Goal: Information Seeking & Learning: Find specific fact

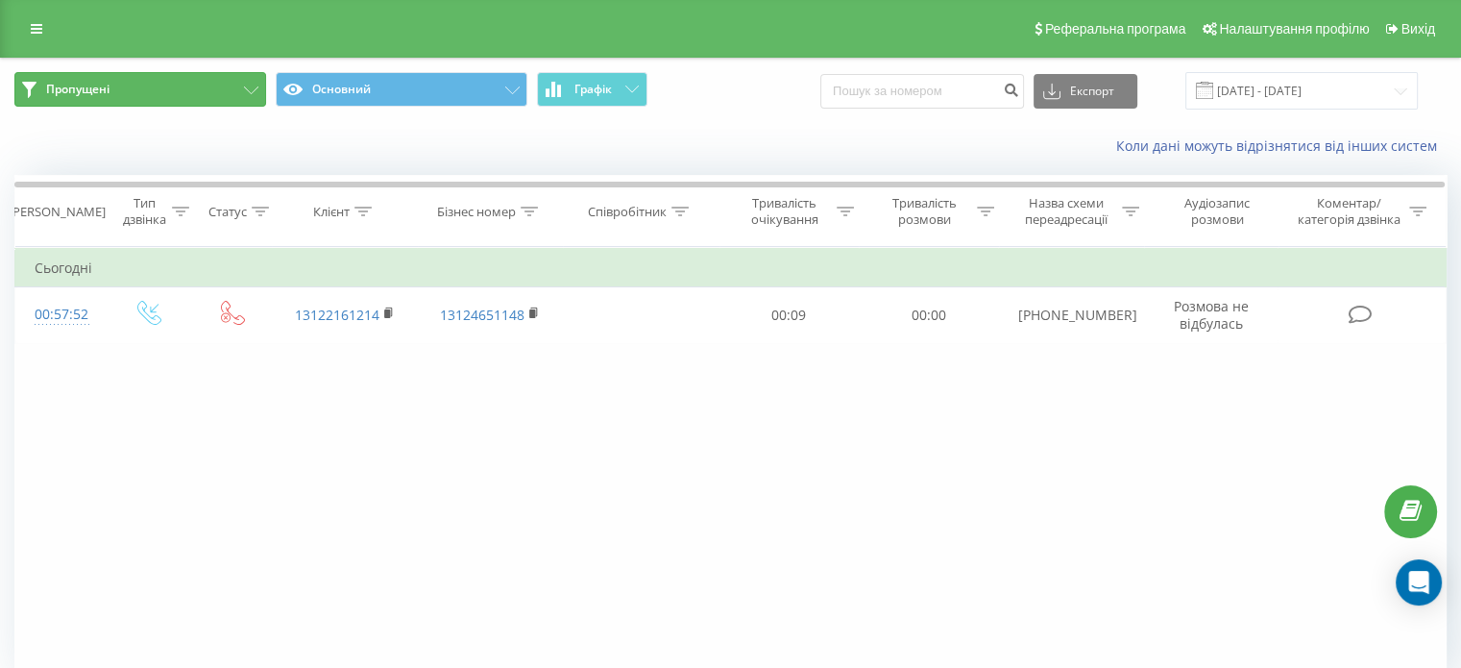
click at [109, 82] on span "Пропущені" at bounding box center [77, 89] width 63 height 15
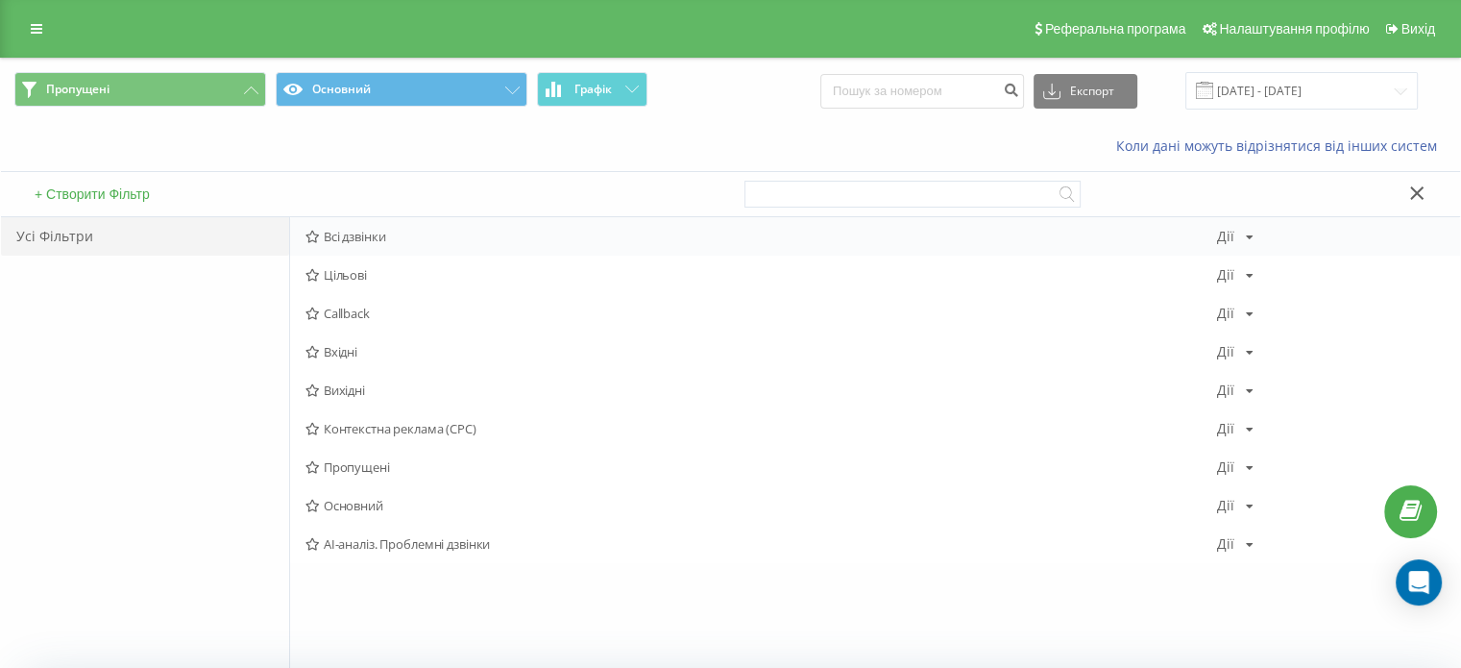
click at [335, 236] on span "Всі дзвінки" at bounding box center [762, 236] width 912 height 13
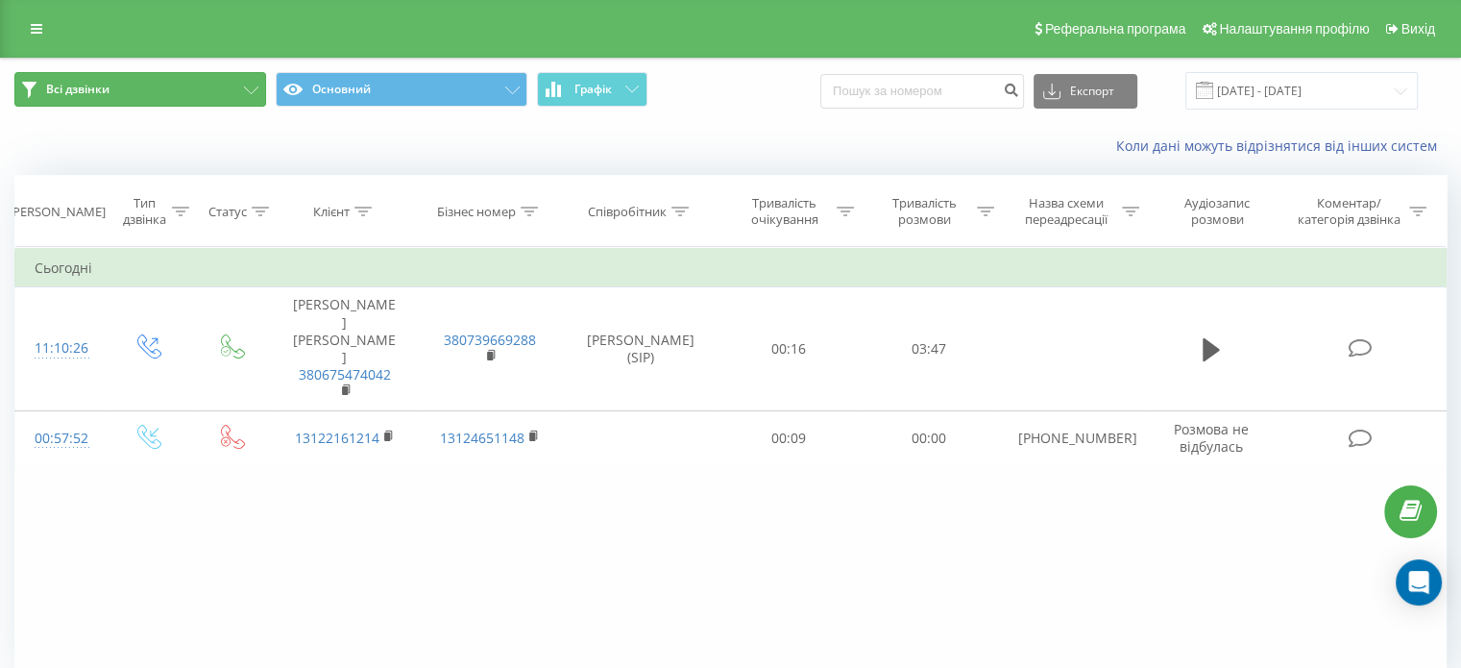
click at [205, 87] on button "Всі дзвінки" at bounding box center [140, 89] width 252 height 35
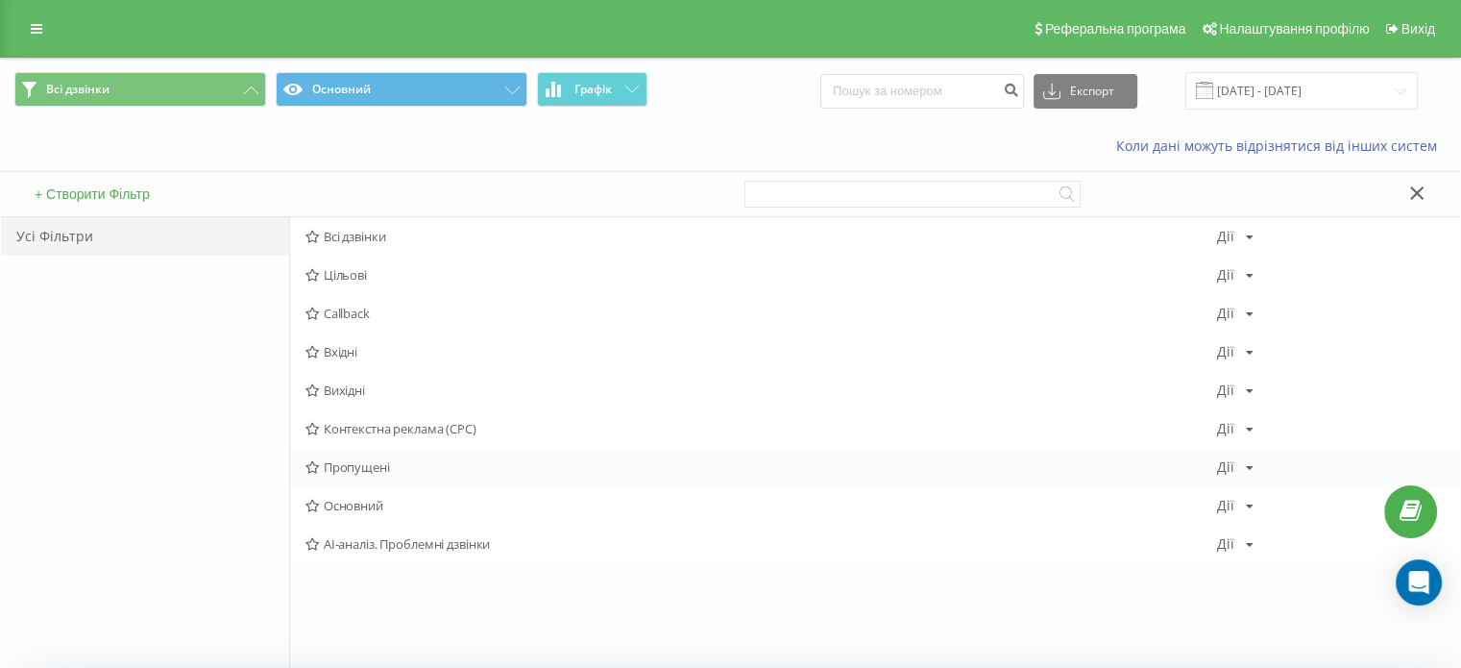
click at [378, 465] on span "Пропущені" at bounding box center [762, 466] width 912 height 13
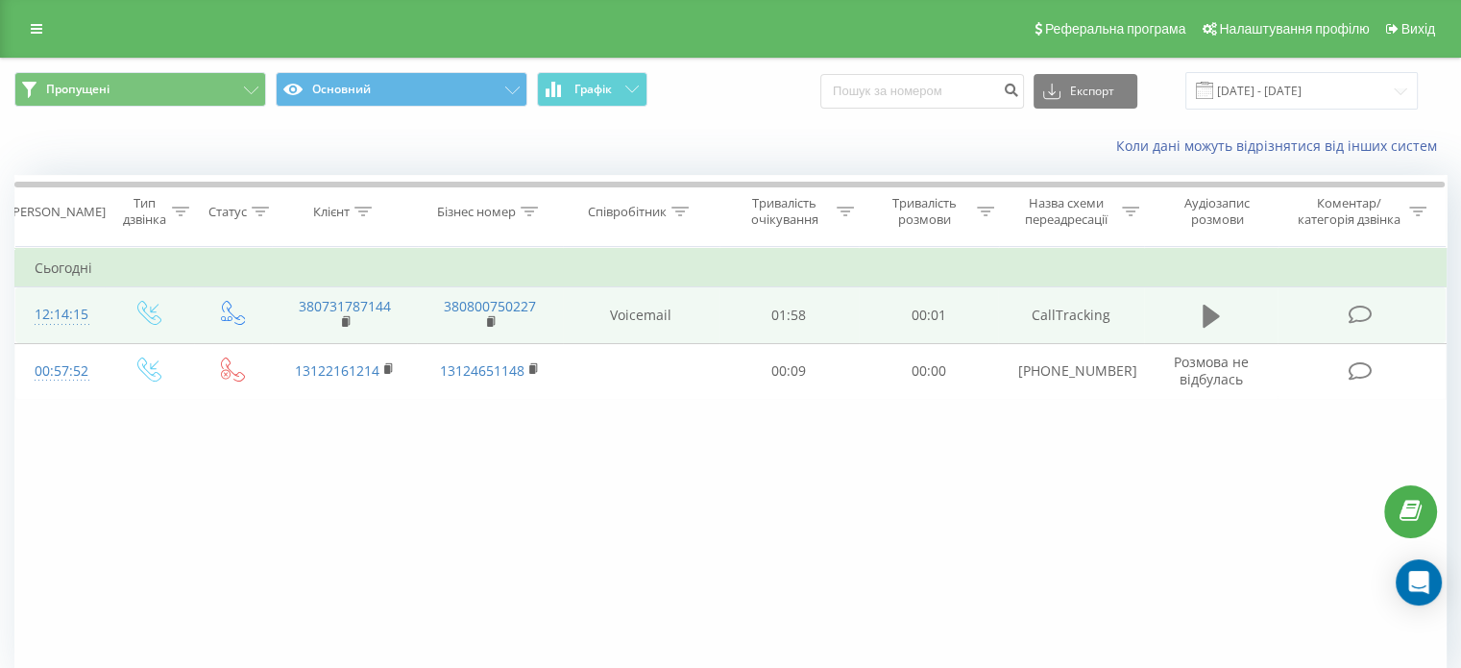
click at [1203, 321] on icon at bounding box center [1211, 316] width 17 height 27
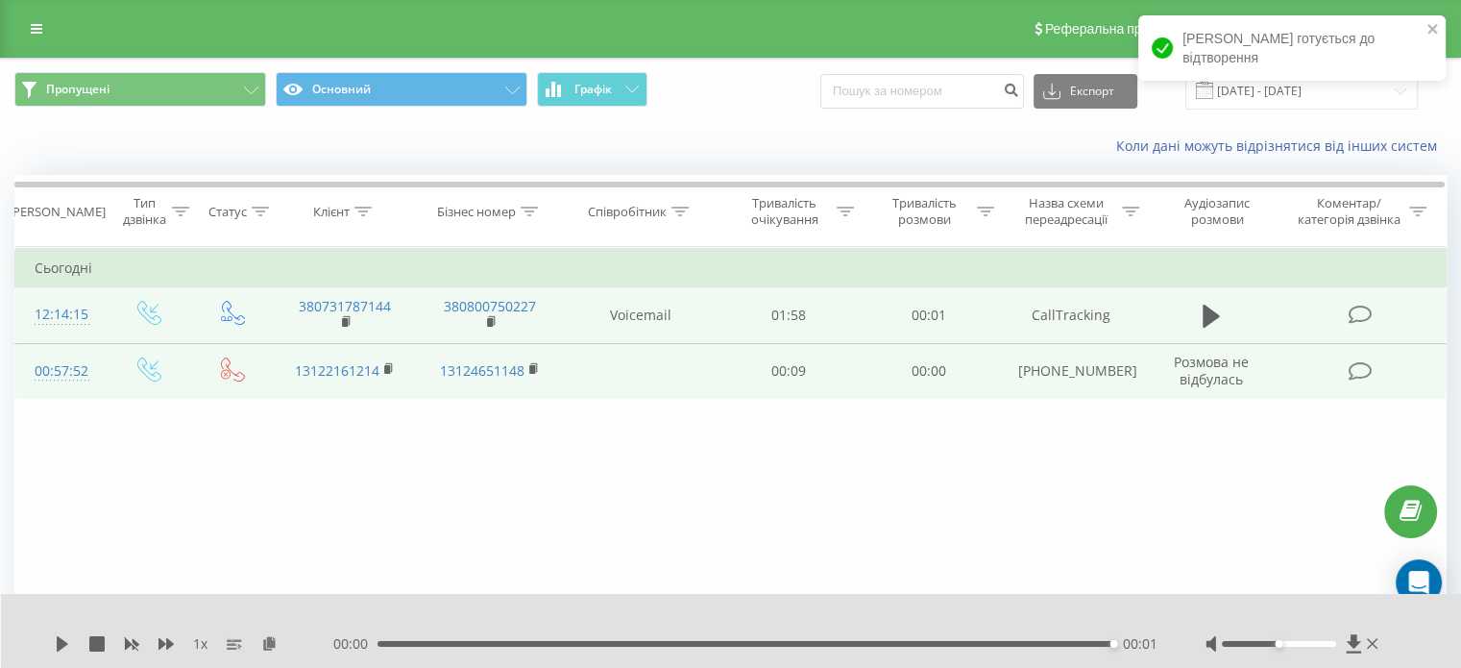
drag, startPoint x: 318, startPoint y: 488, endPoint x: 188, endPoint y: 360, distance: 182.1
click at [318, 488] on div "Фільтрувати за умовою Дорівнює Введіть значення Скасувати OK Фільтрувати за умо…" at bounding box center [730, 463] width 1432 height 432
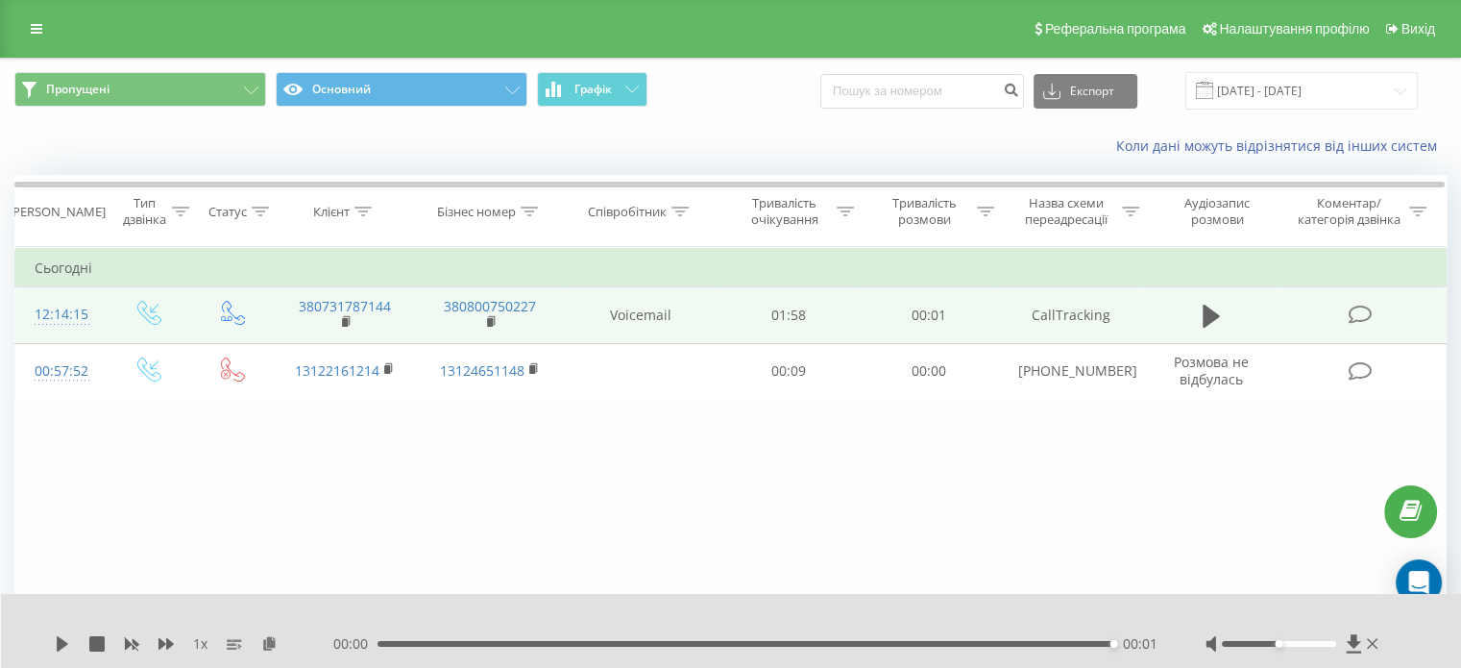
click at [50, 314] on div "12:14:15" at bounding box center [60, 314] width 51 height 37
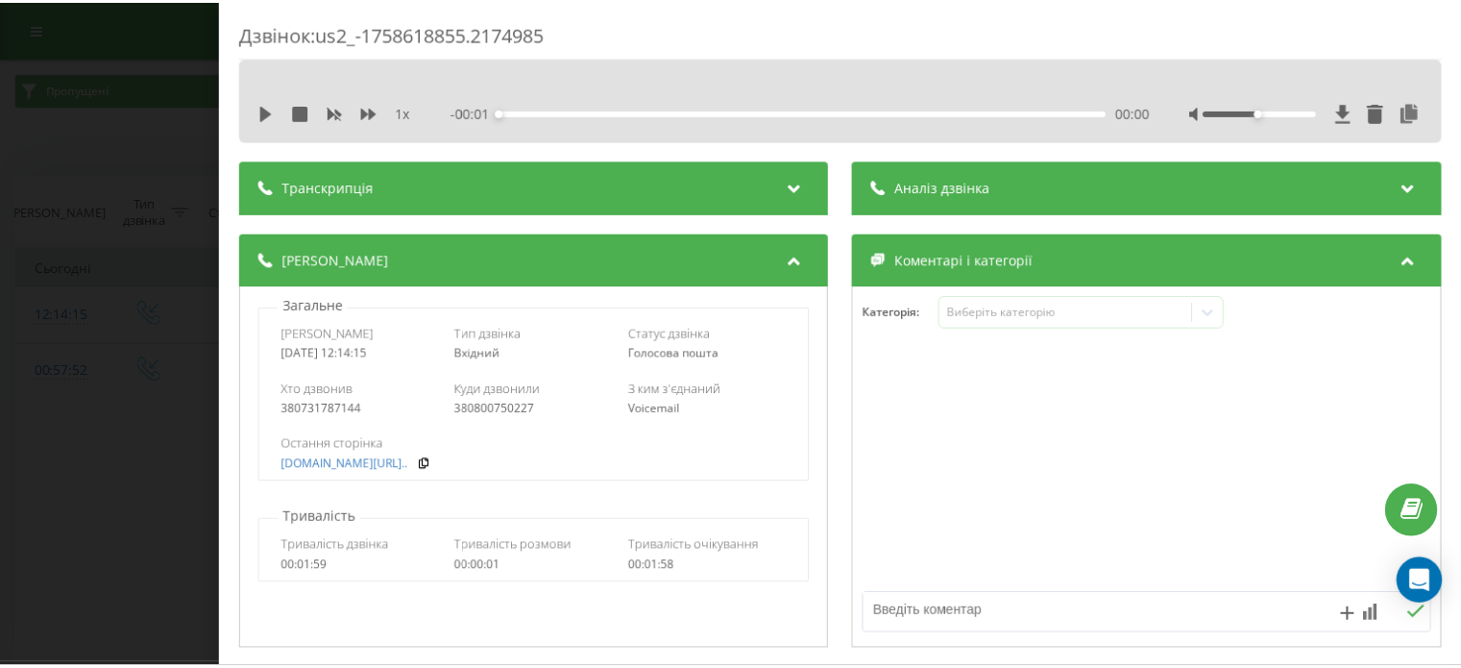
scroll to position [192, 0]
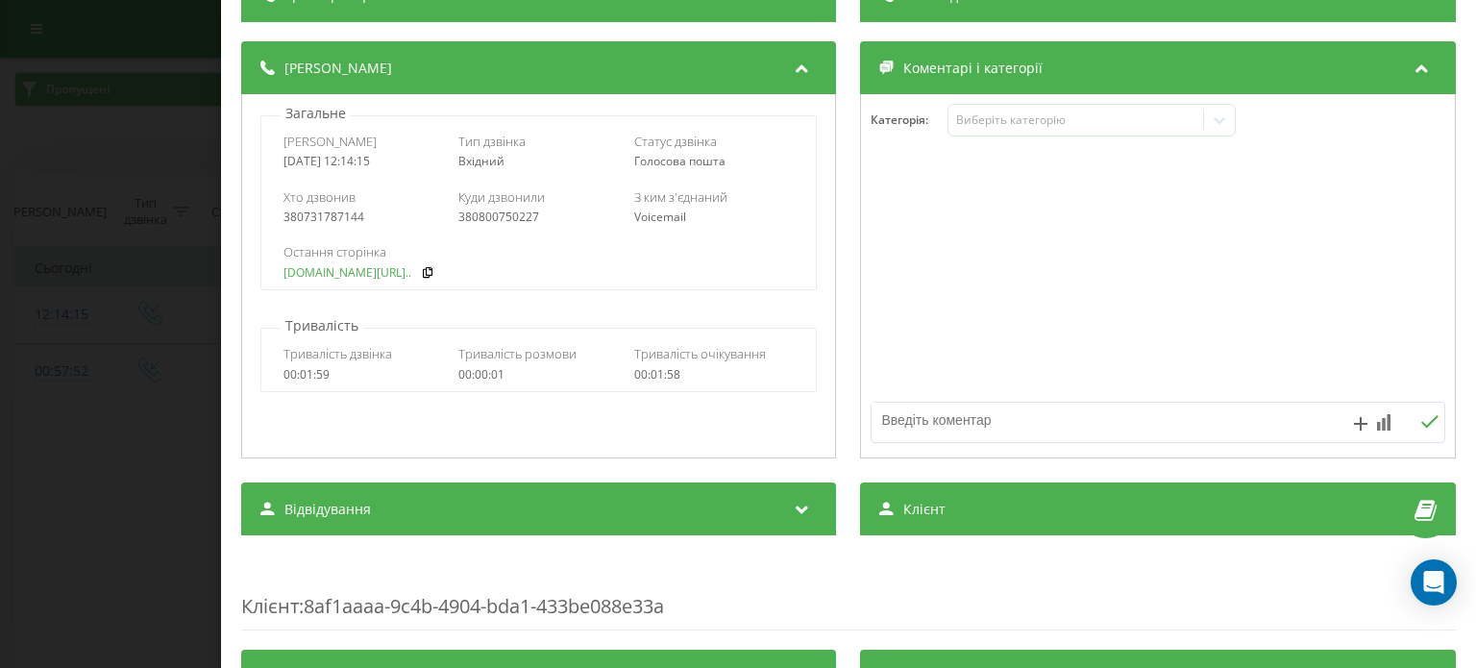
click at [369, 278] on link "wezom.com.ua/blog/chto-t..." at bounding box center [347, 272] width 128 height 13
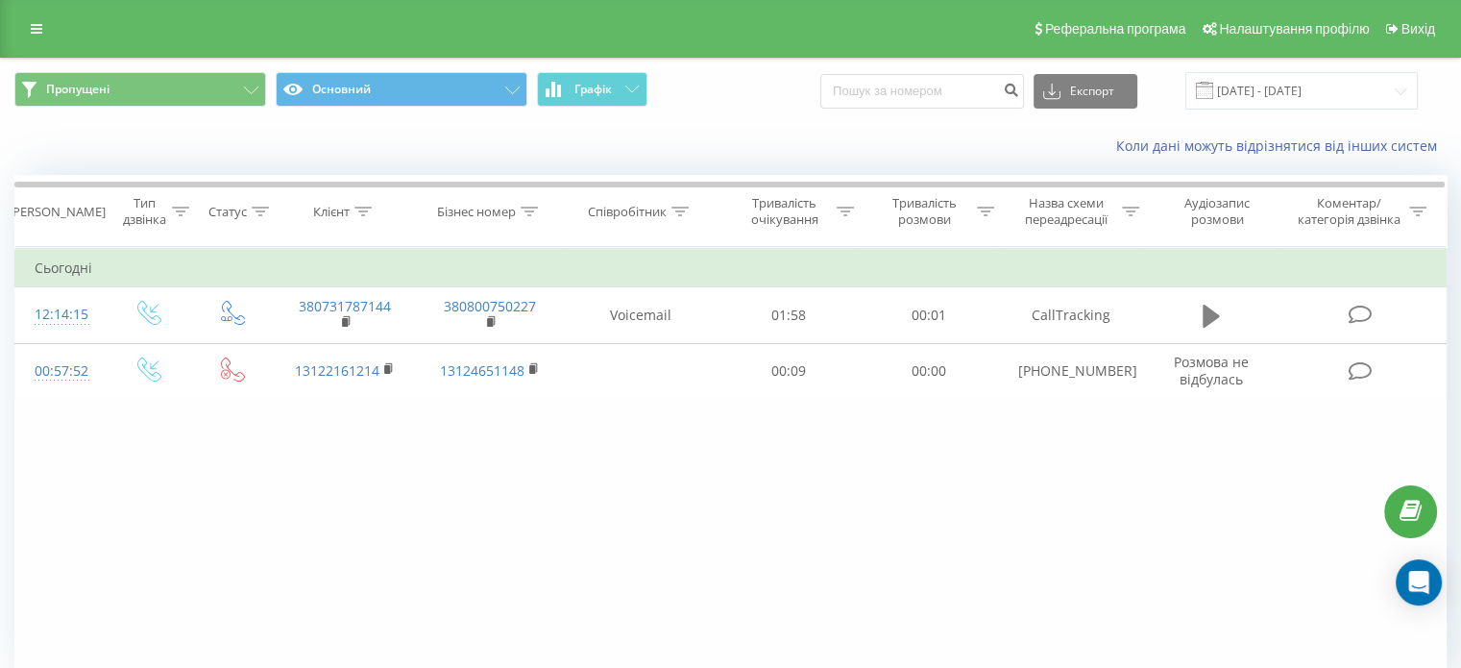
click at [1206, 312] on icon at bounding box center [1211, 316] width 17 height 23
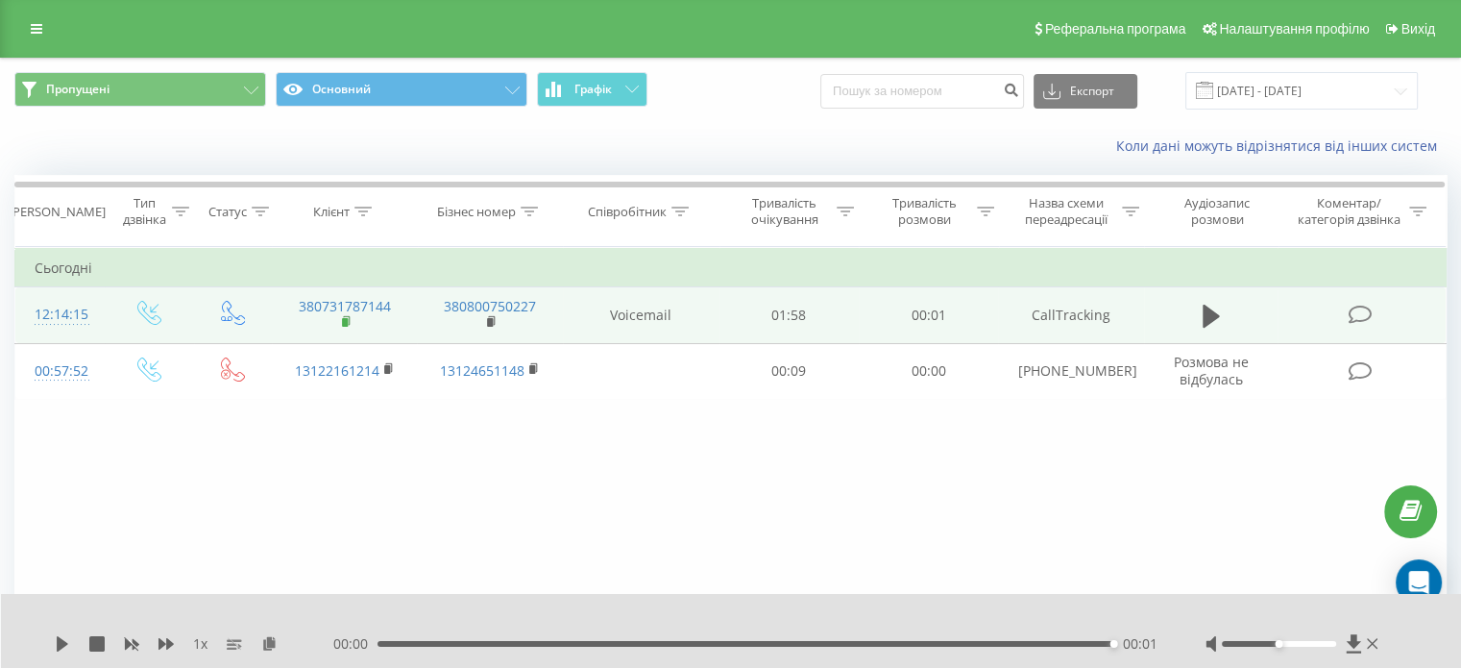
click at [346, 316] on icon at bounding box center [347, 321] width 11 height 13
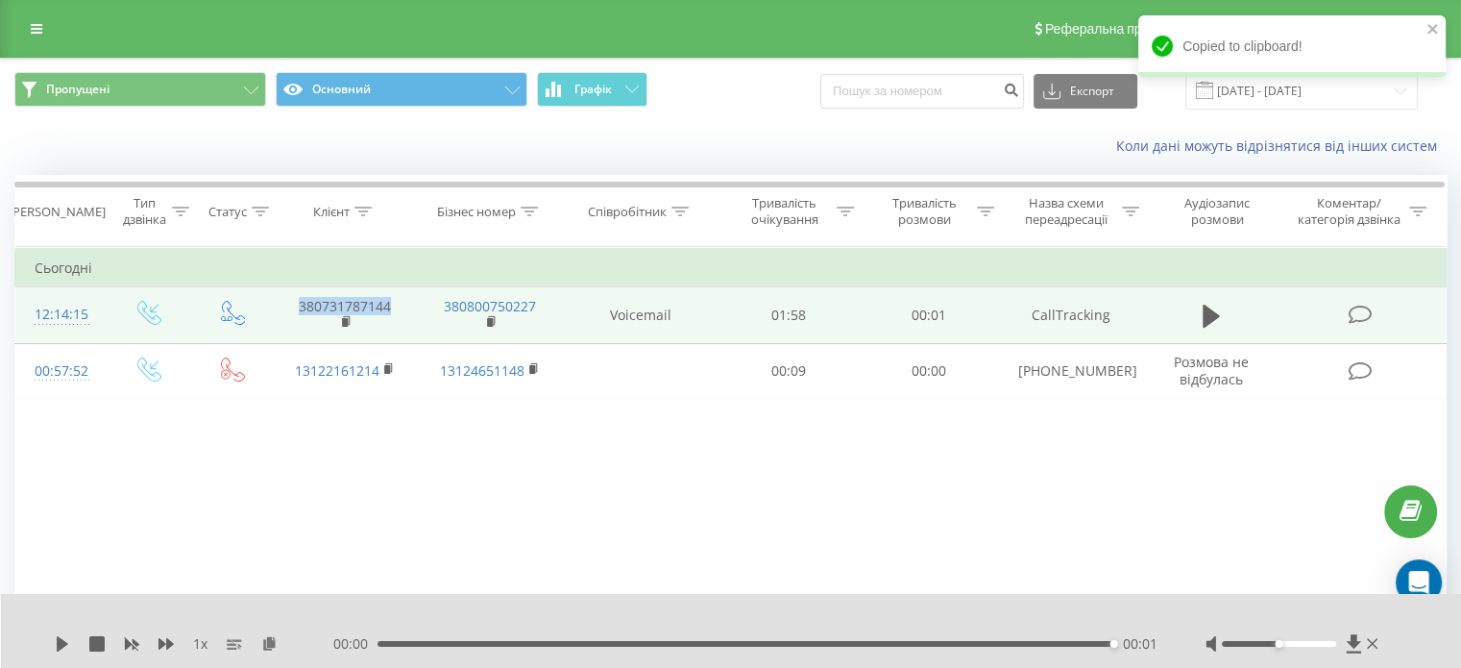
drag, startPoint x: 291, startPoint y: 299, endPoint x: 400, endPoint y: 299, distance: 108.6
click at [400, 299] on td "380731787144" at bounding box center [344, 315] width 145 height 56
click at [47, 306] on div "12:14:15" at bounding box center [60, 314] width 51 height 37
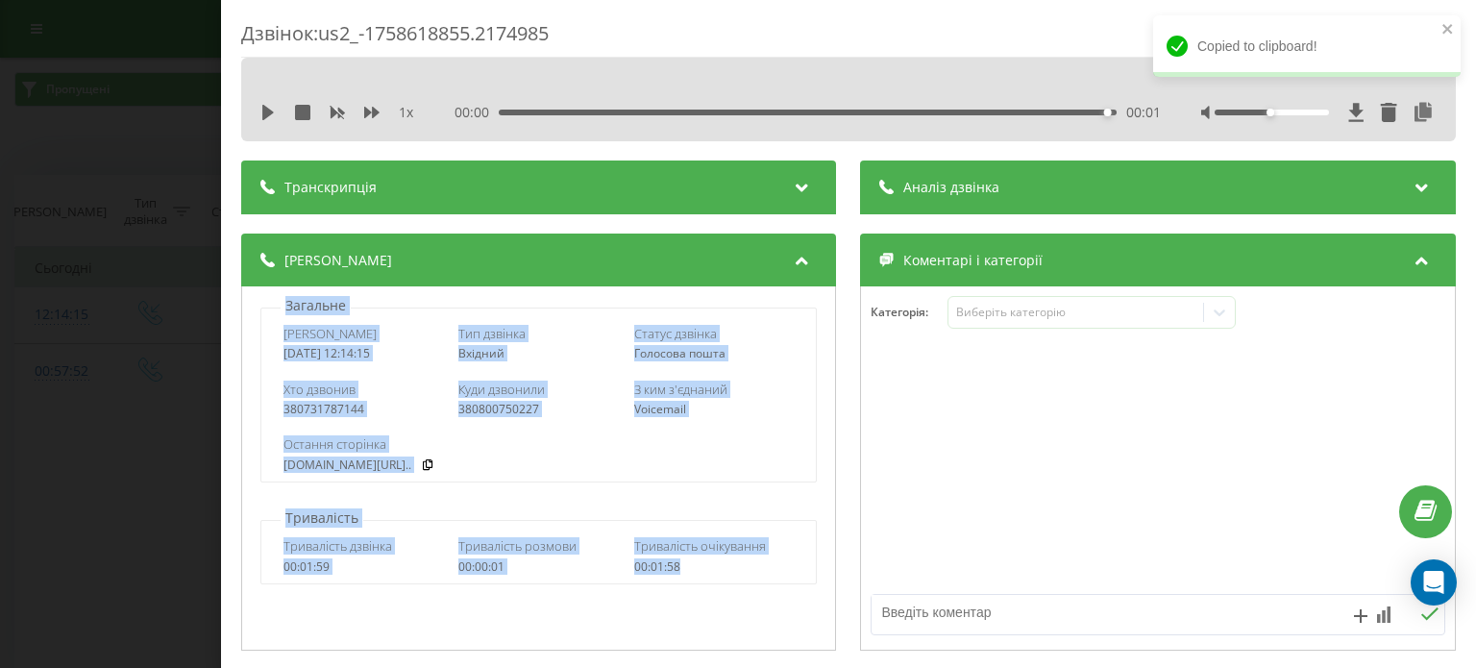
drag, startPoint x: 263, startPoint y: 296, endPoint x: 688, endPoint y: 574, distance: 507.3
click at [688, 574] on div "Загальне Дата дзвінка 2025-09-23 12:14:15 Тип дзвінка Вхідний Статус дзвінка Го…" at bounding box center [538, 468] width 595 height 364
copy div "Загальне Дата дзвінка 2025-09-23 12:14:15 Тип дзвінка Вхідний Статус дзвінка Го…"
click at [434, 462] on icon at bounding box center [427, 464] width 13 height 12
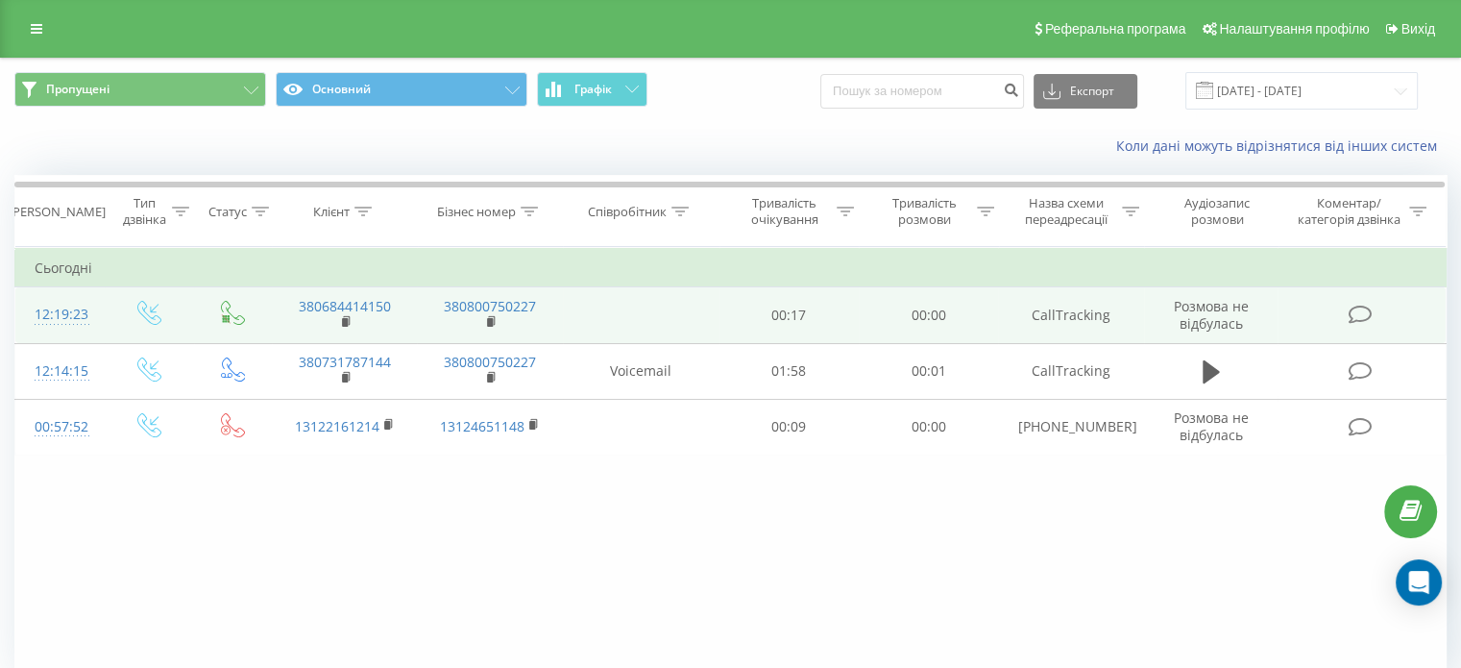
click at [63, 313] on div "12:19:23" at bounding box center [60, 314] width 51 height 37
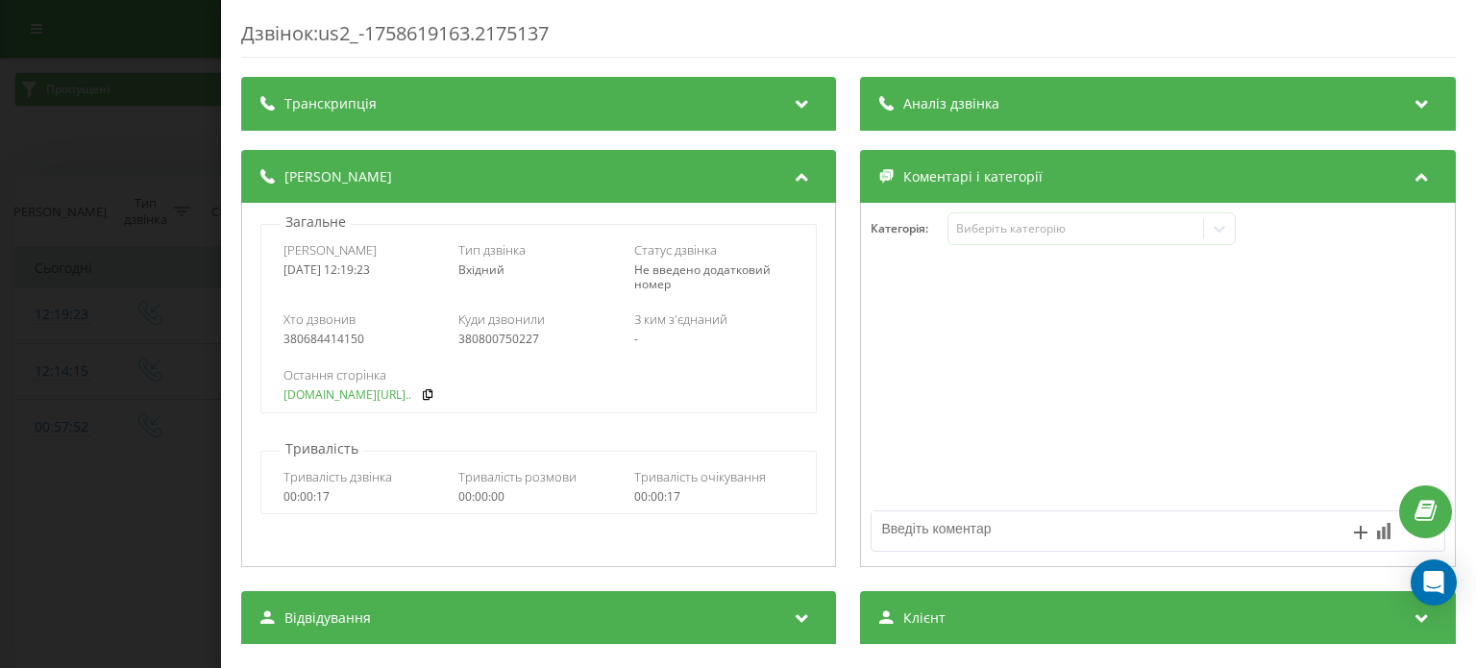
click at [380, 395] on link "wezom.com/blog/why-nextj..." at bounding box center [347, 394] width 128 height 13
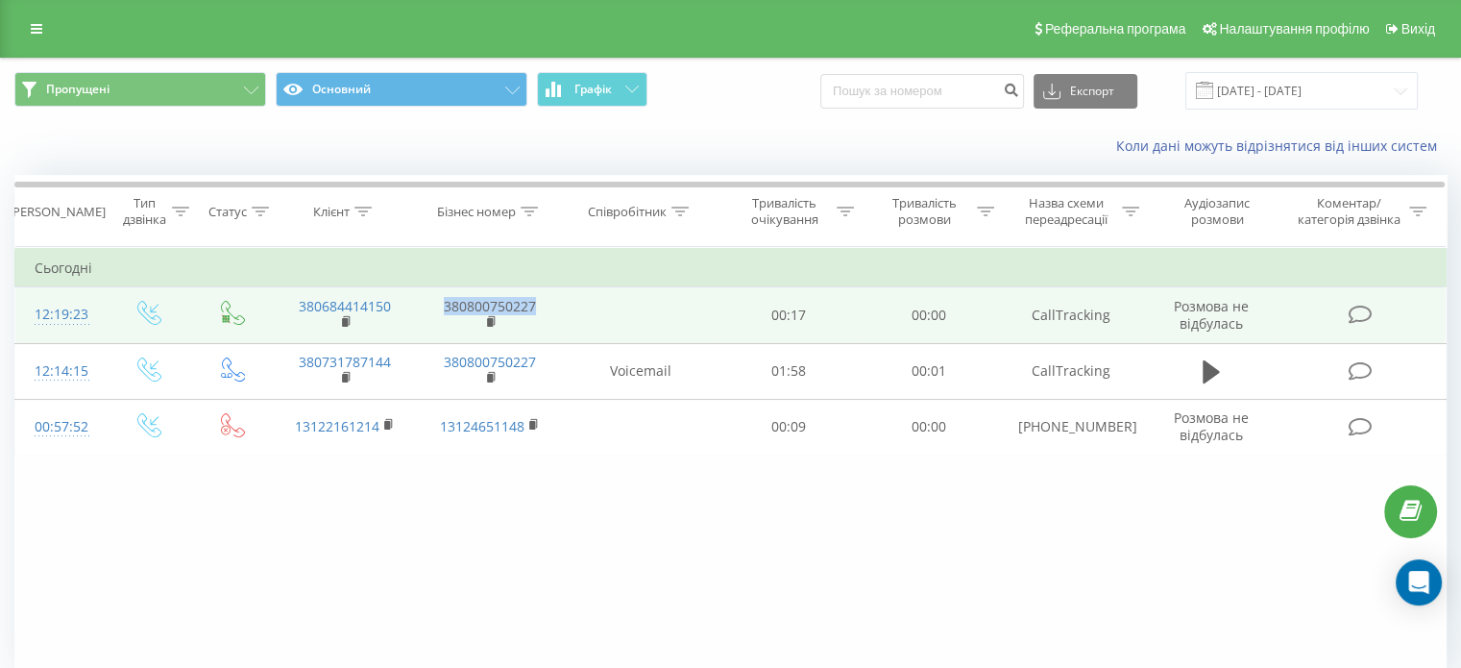
drag, startPoint x: 430, startPoint y: 306, endPoint x: 541, endPoint y: 306, distance: 110.5
click at [541, 306] on td "380800750227" at bounding box center [489, 315] width 145 height 56
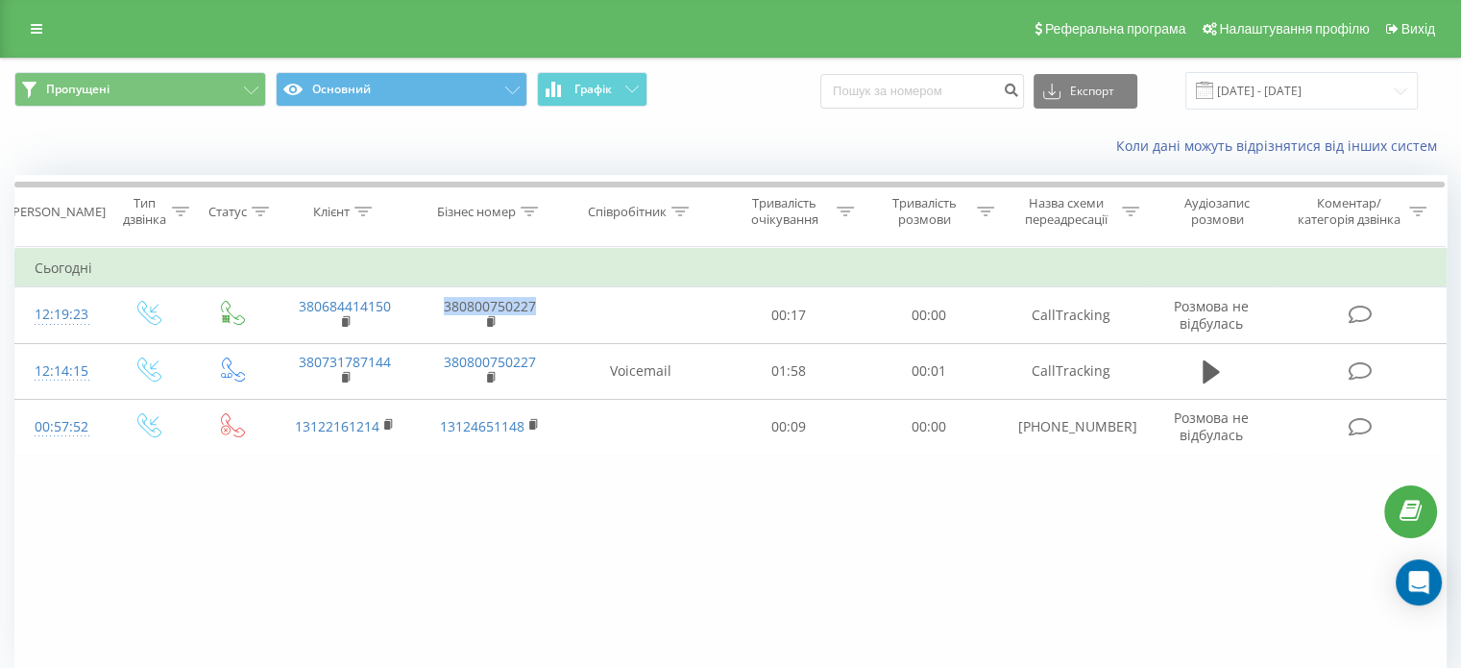
copy link "380800750227"
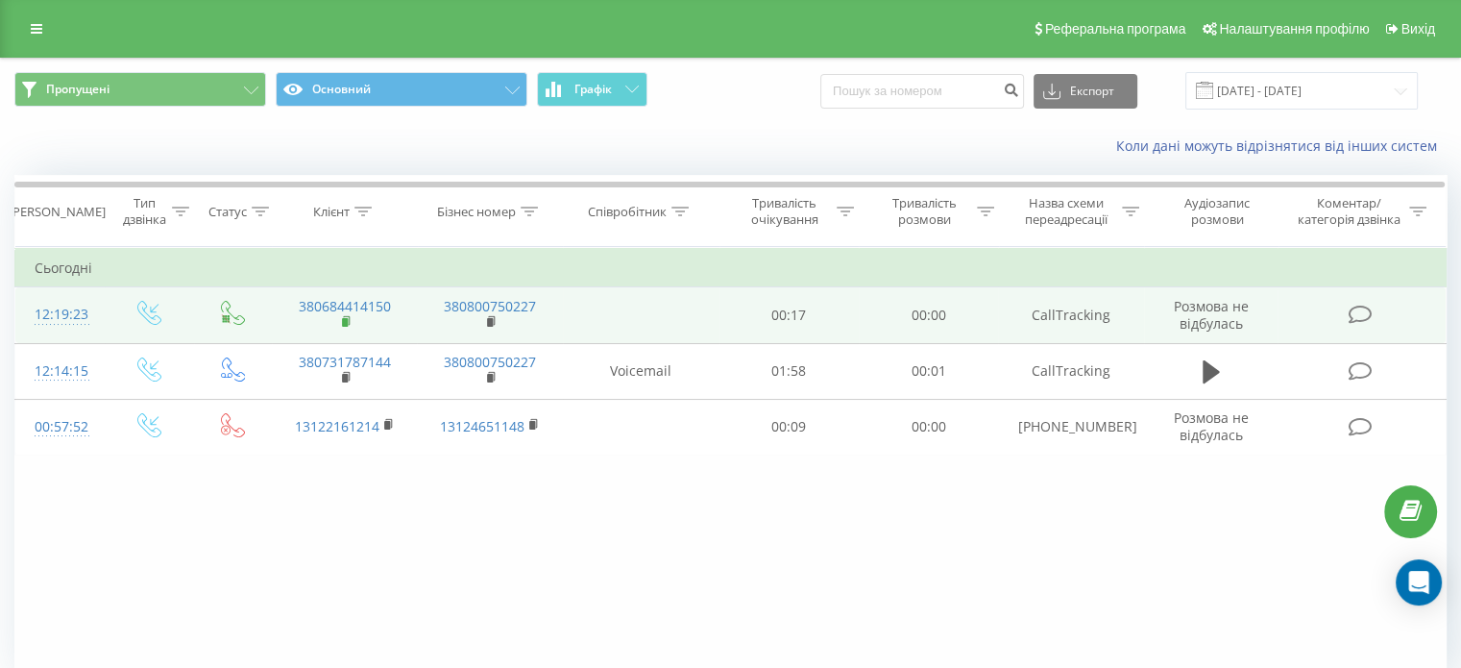
click at [343, 321] on rect at bounding box center [345, 322] width 6 height 9
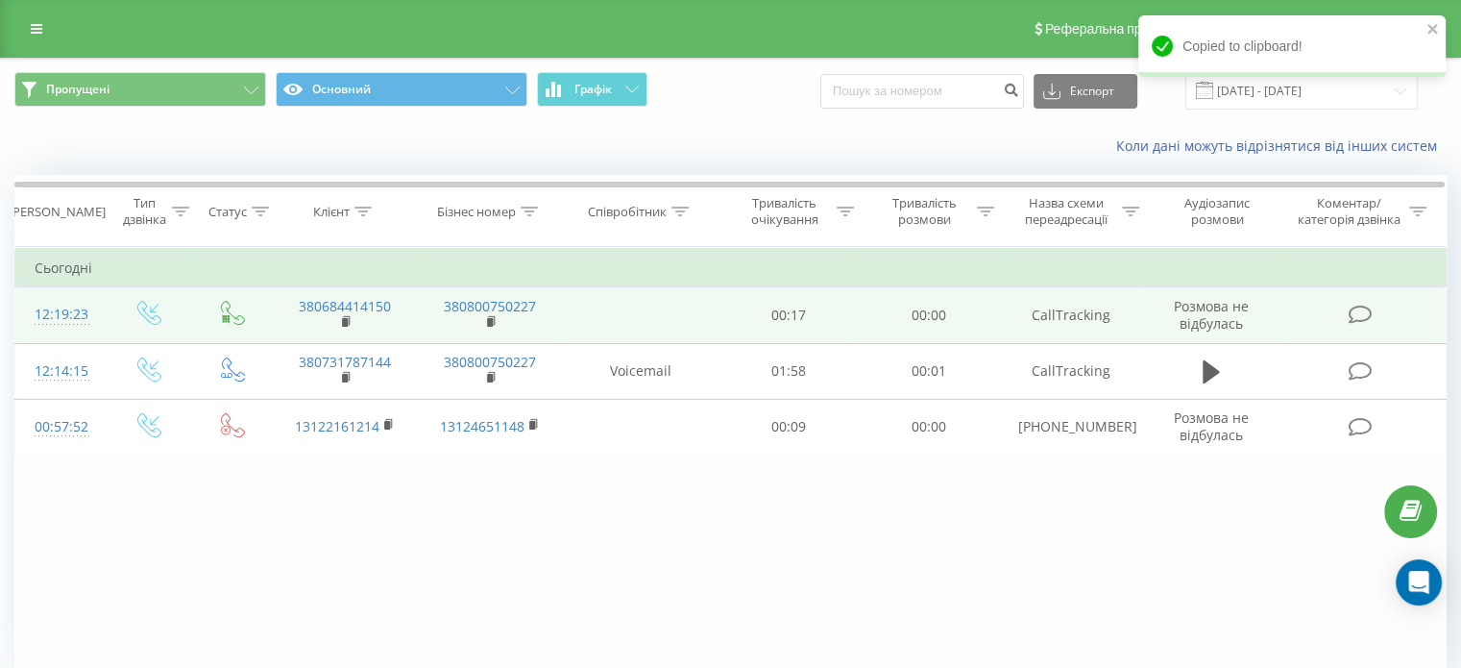
click at [69, 315] on div "12:19:23" at bounding box center [60, 314] width 51 height 37
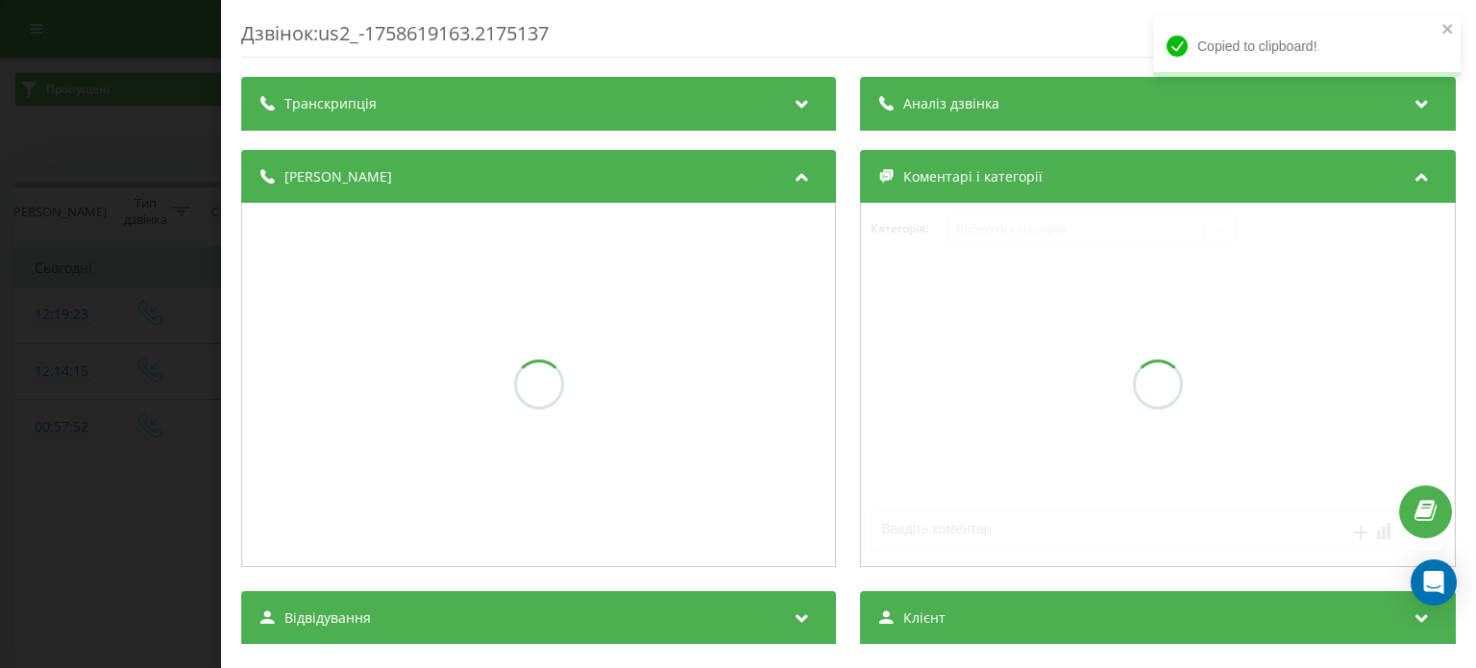
scroll to position [192, 0]
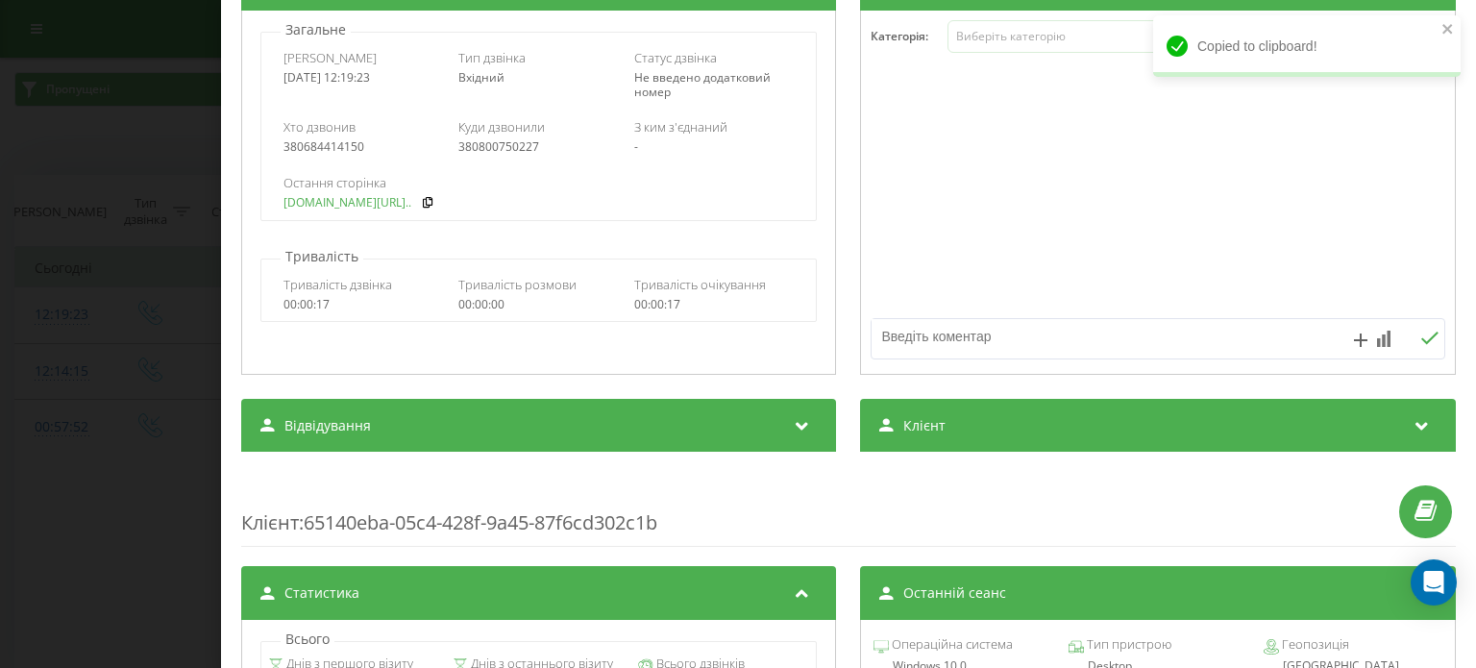
click at [396, 204] on link "wezom.com/blog/why-nextj..." at bounding box center [347, 202] width 128 height 13
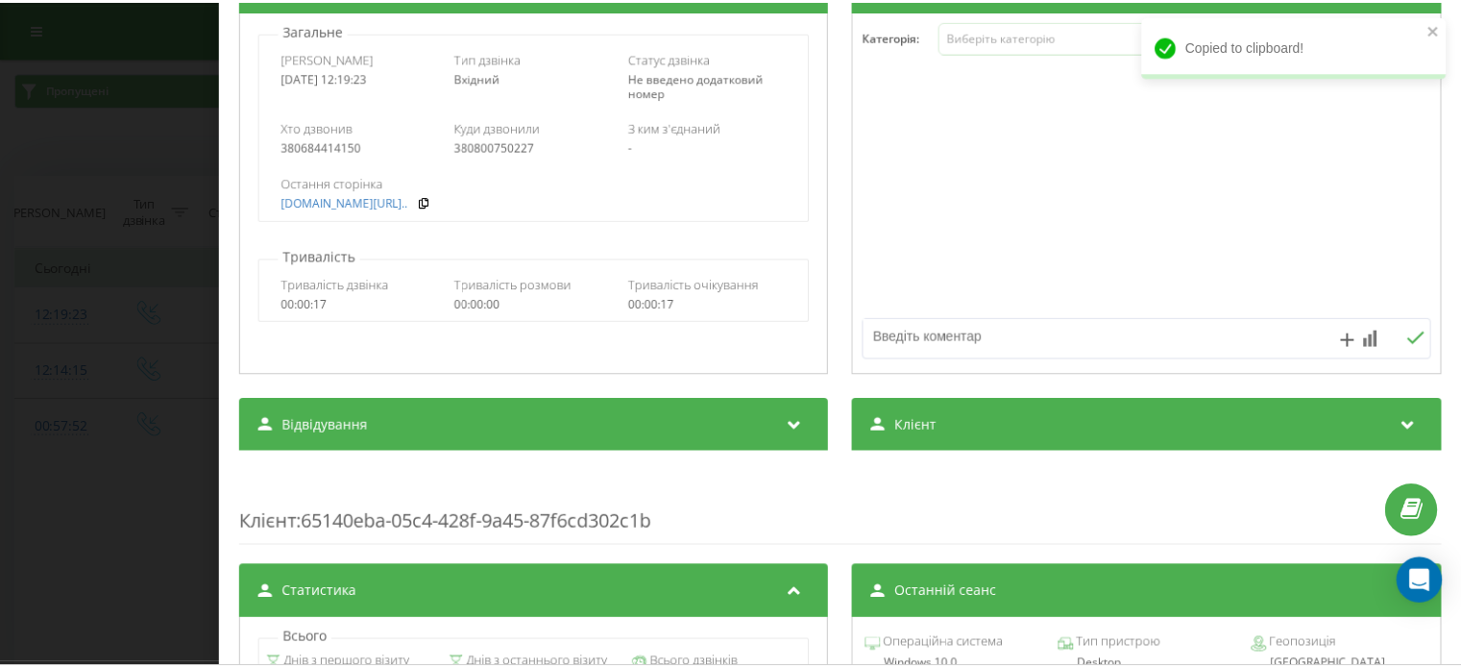
scroll to position [0, 0]
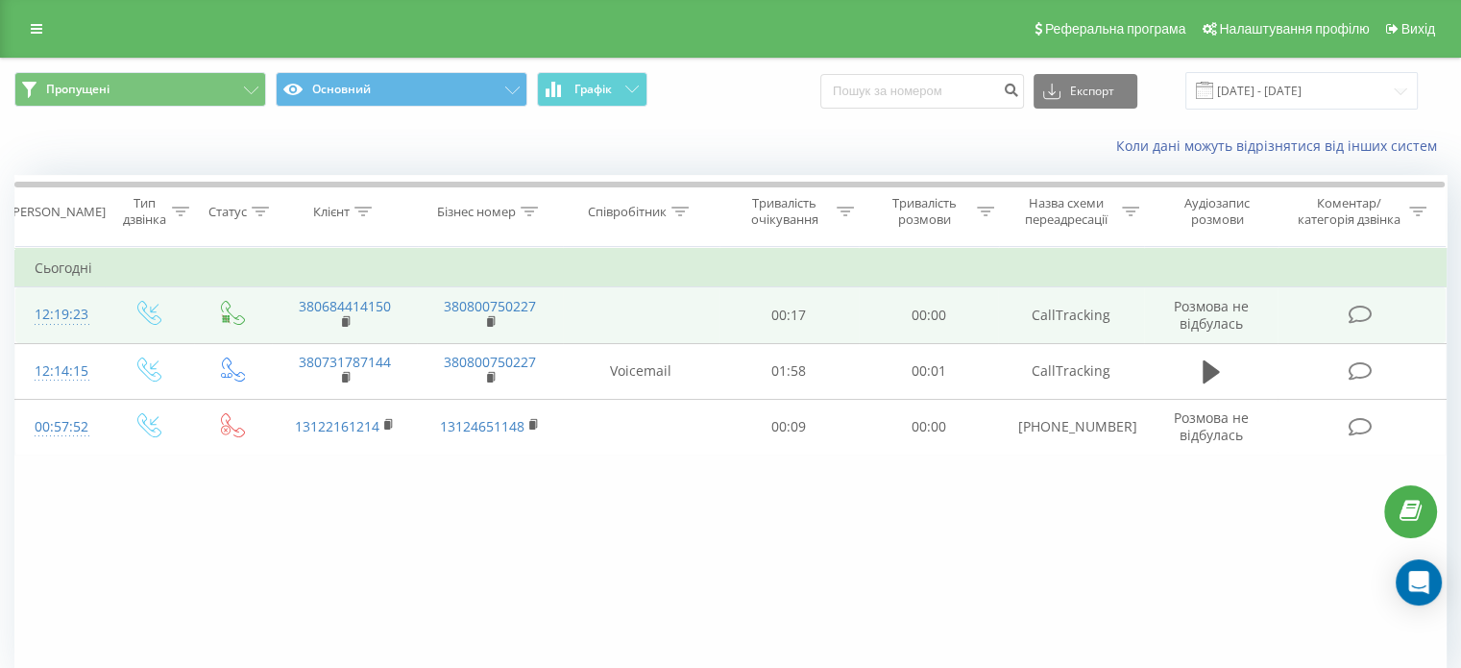
click at [58, 306] on div "12:19:23" at bounding box center [60, 314] width 51 height 37
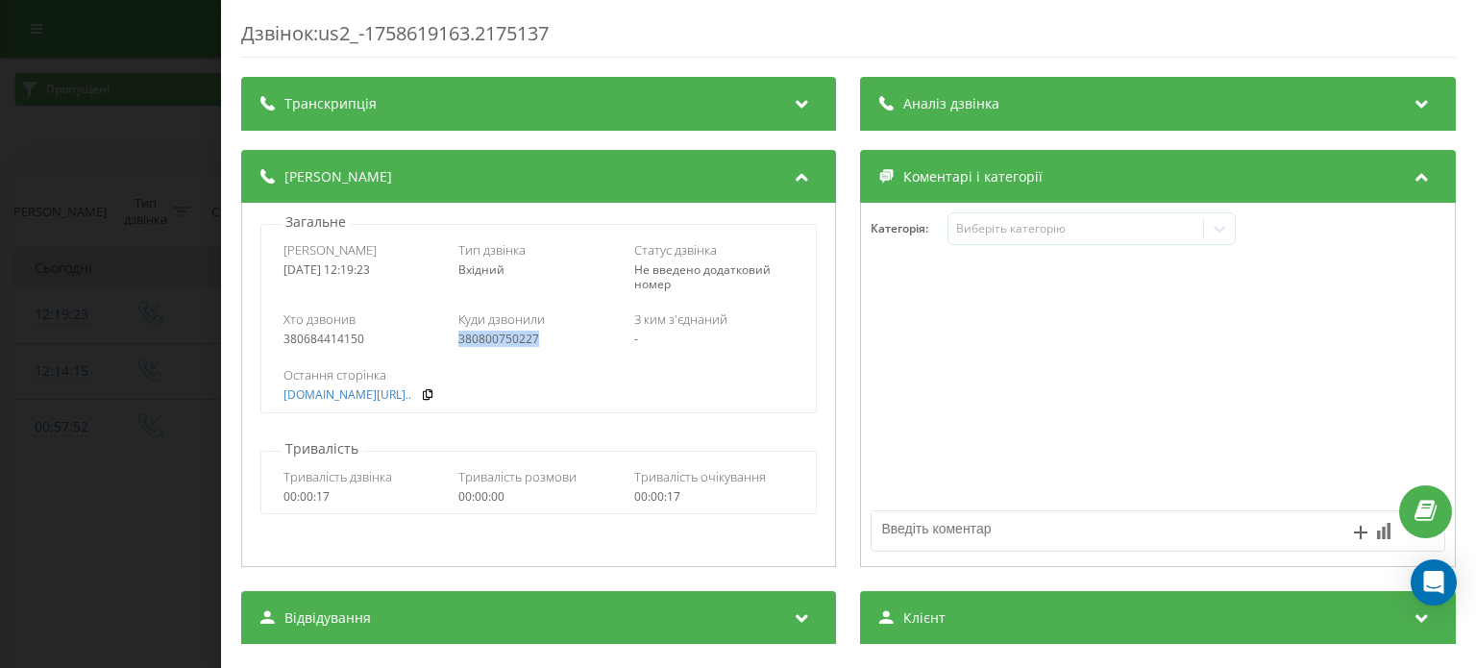
drag, startPoint x: 456, startPoint y: 341, endPoint x: 548, endPoint y: 348, distance: 91.5
click at [548, 348] on div "Хто дзвонив 380684414150 Куди дзвонили 380800750227 З ким з'єднаний -" at bounding box center [538, 329] width 554 height 56
click at [315, 397] on link "wezom.com/blog/why-nextj..." at bounding box center [347, 394] width 128 height 13
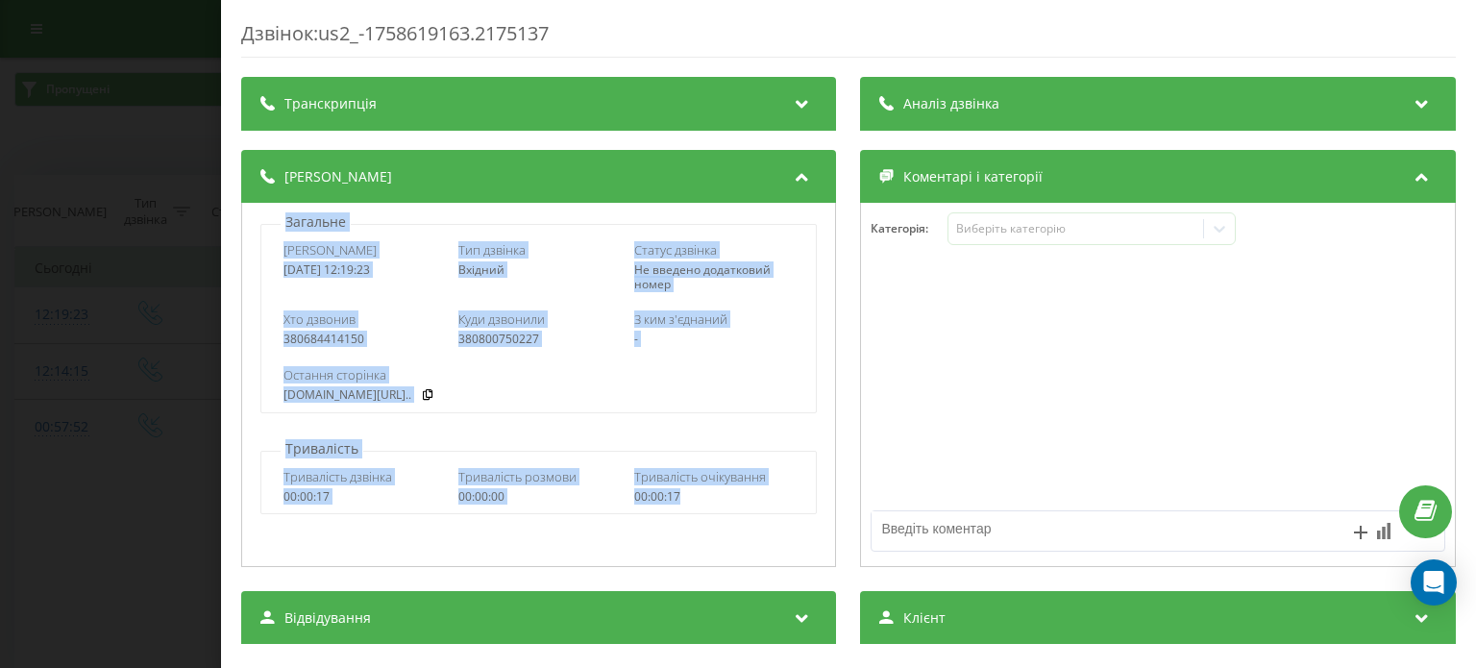
drag, startPoint x: 269, startPoint y: 215, endPoint x: 694, endPoint y: 494, distance: 507.9
click at [694, 494] on div "Загальне Дата дзвінка 2025-09-23 12:19:23 Тип дзвінка Вхідний Статус дзвінка Не…" at bounding box center [538, 385] width 595 height 364
copy div "Загальне Дата дзвінка 2025-09-23 12:19:23 Тип дзвінка Вхідний Статус дзвінка Не…"
click at [491, 370] on div "Остання сторінка" at bounding box center [538, 374] width 510 height 17
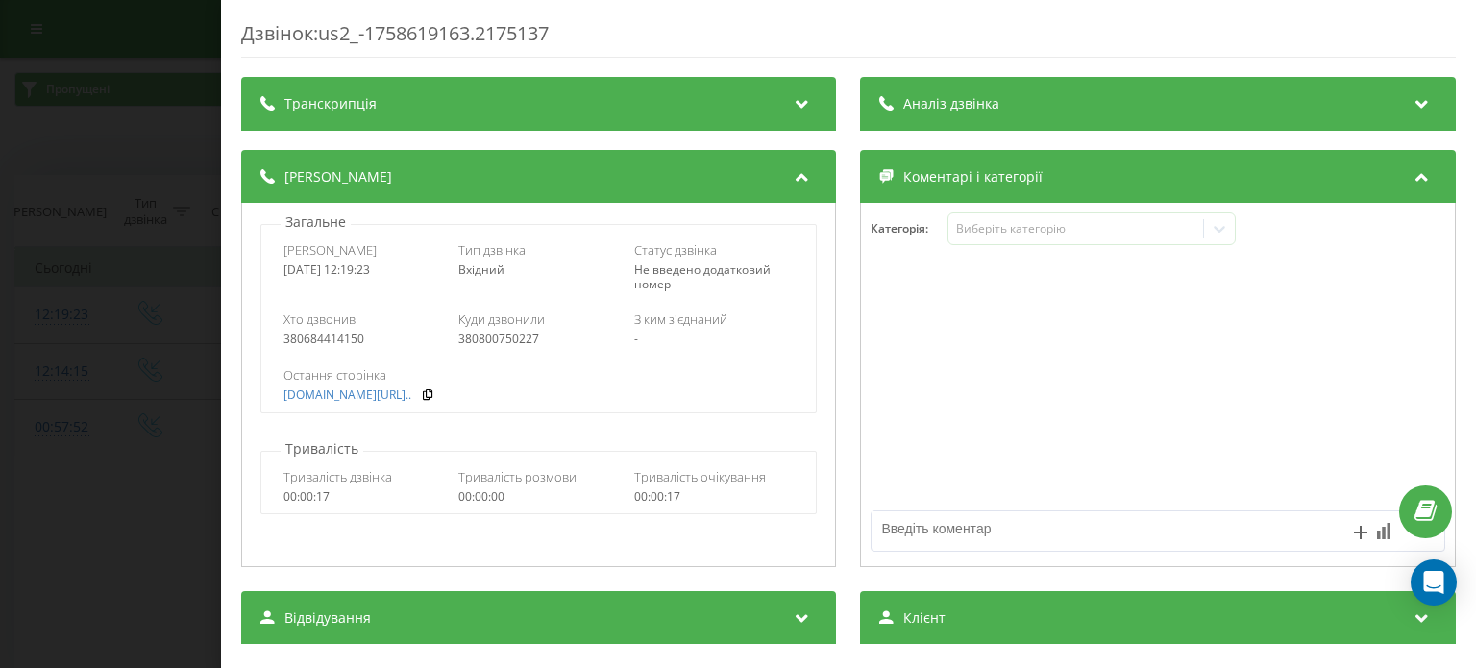
click at [460, 403] on div "Остання сторінка wezom.com/blog/why-nextj..." at bounding box center [538, 384] width 554 height 56
click at [434, 395] on icon at bounding box center [427, 394] width 13 height 12
drag, startPoint x: 369, startPoint y: 343, endPoint x: 257, endPoint y: 339, distance: 111.5
click at [257, 339] on div "Загальне Дата дзвінка 2025-09-23 12:19:23 Тип дзвінка Вхідний Статус дзвінка Не…" at bounding box center [539, 312] width 574 height 201
copy div "380684414150"
